Goal: Navigation & Orientation: Find specific page/section

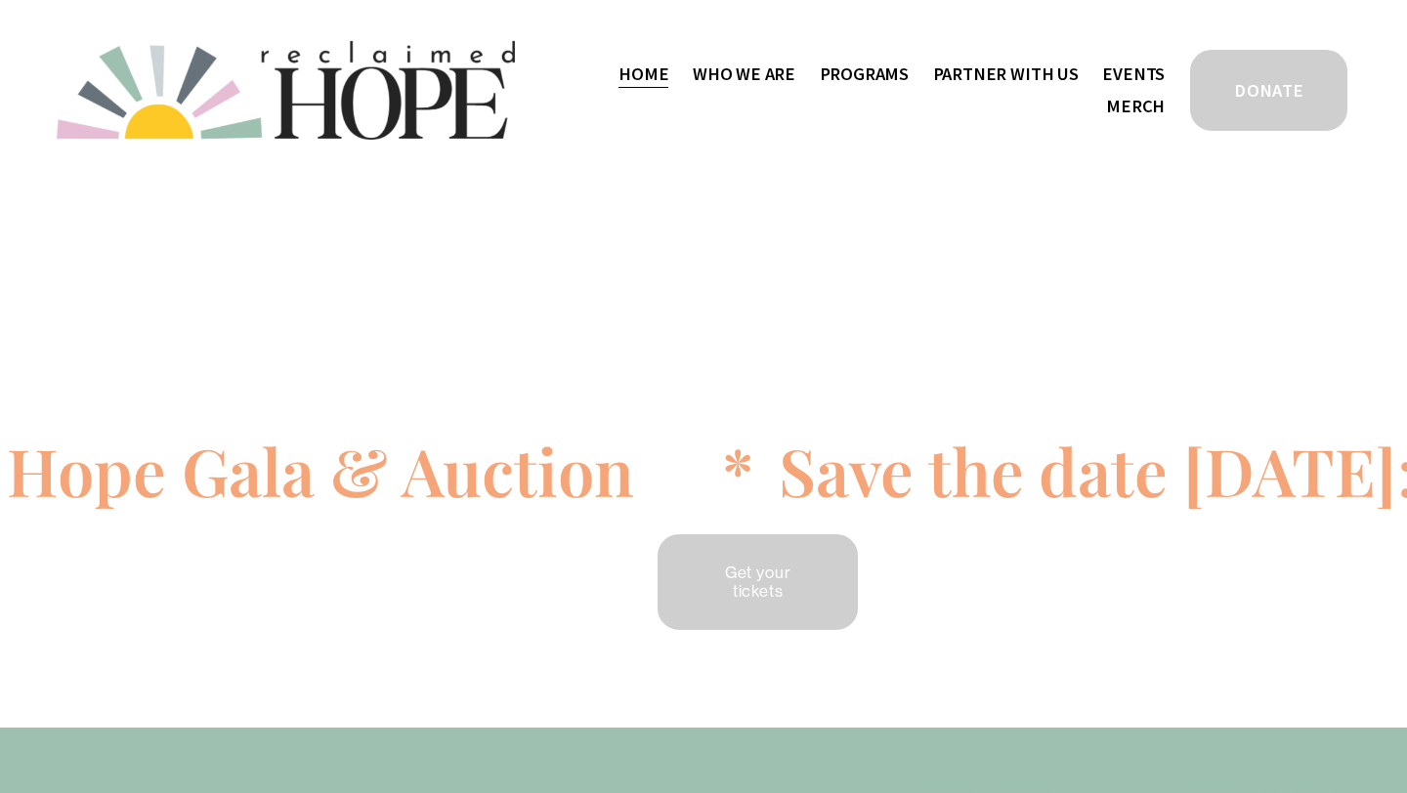
click at [0, 0] on span "Camp Hope" at bounding box center [0, 0] width 0 height 0
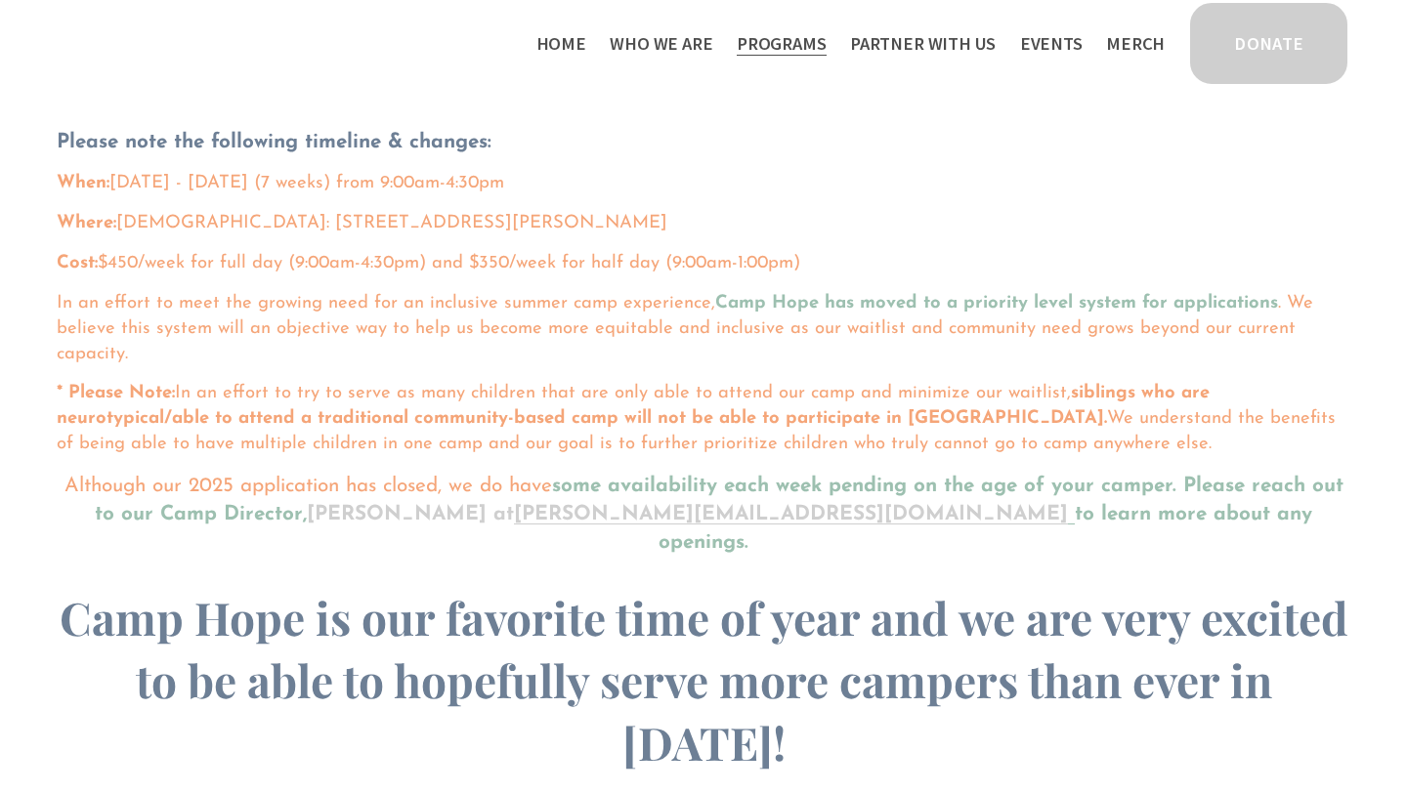
scroll to position [1233, 0]
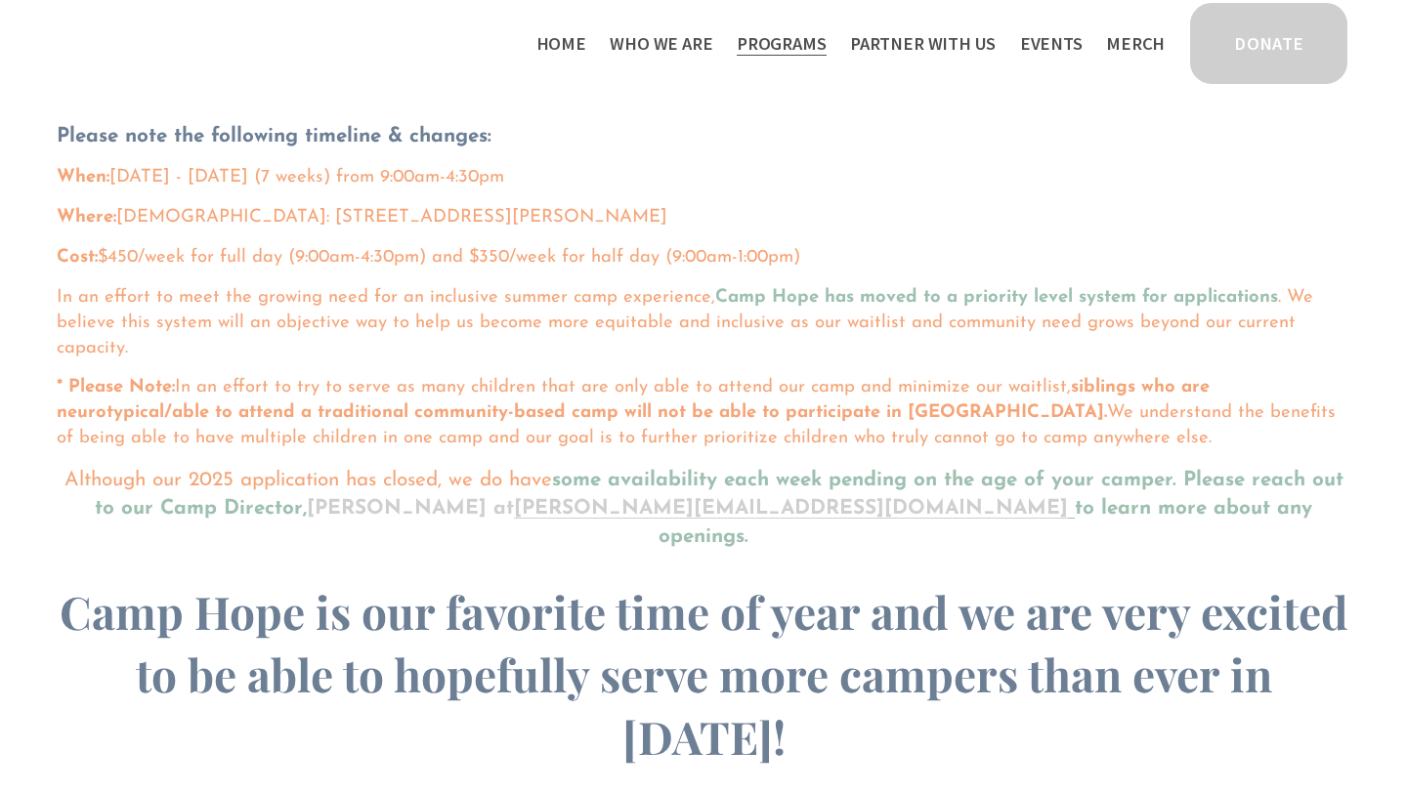
click at [585, 39] on link "Home" at bounding box center [561, 43] width 50 height 32
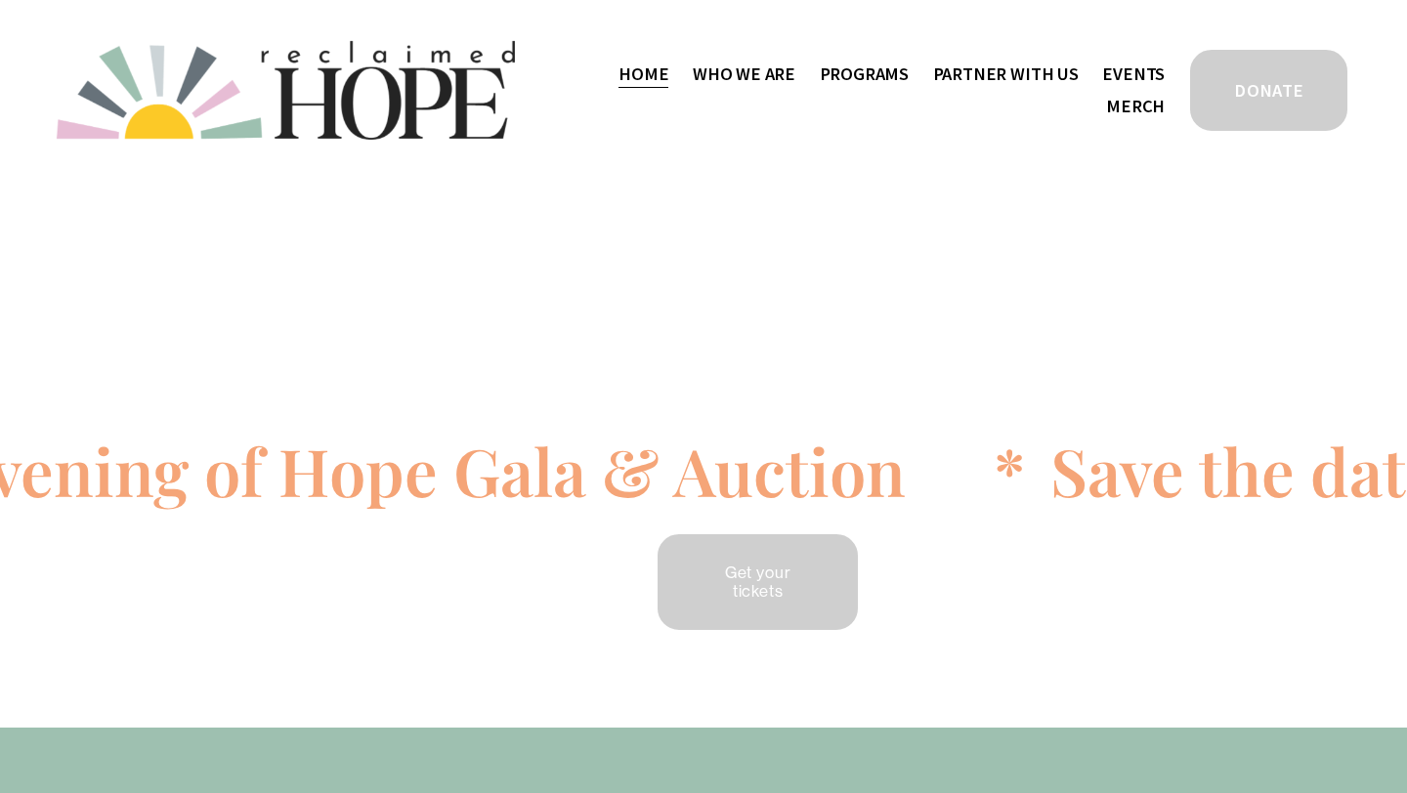
click at [0, 0] on span "Camp Hope" at bounding box center [0, 0] width 0 height 0
